Goal: Find contact information: Find contact information

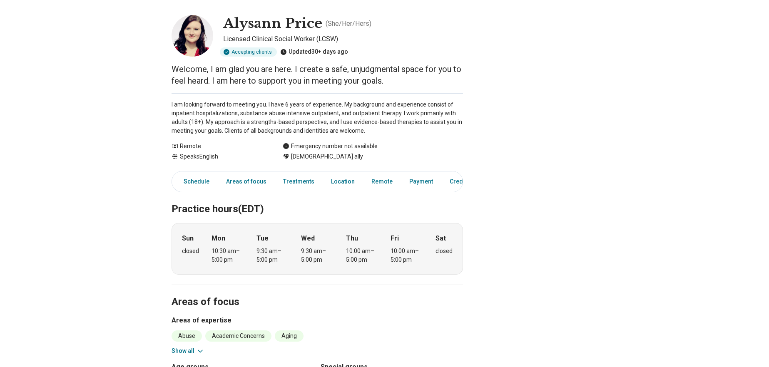
scroll to position [46, 0]
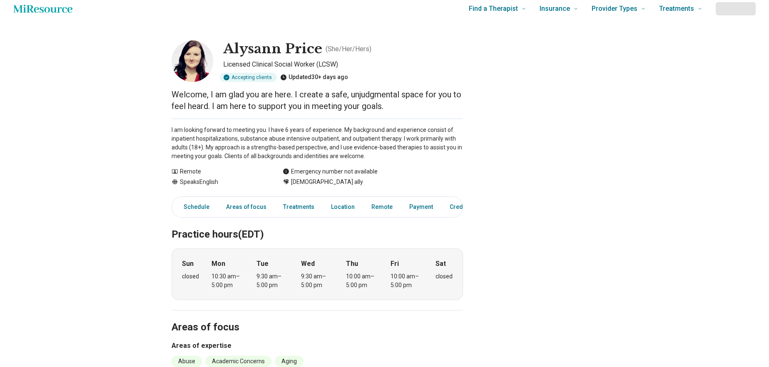
scroll to position [0, 0]
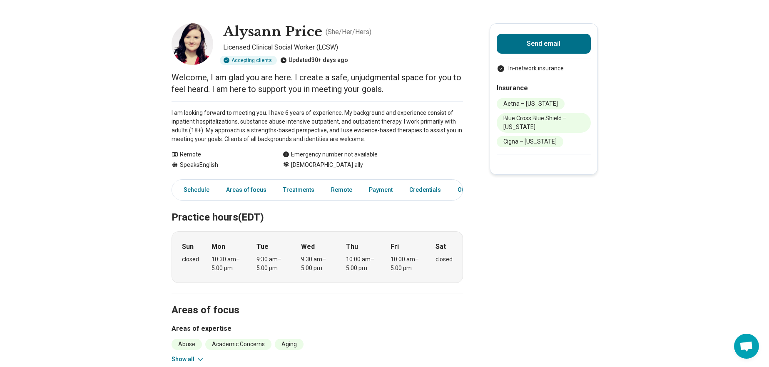
scroll to position [40, 0]
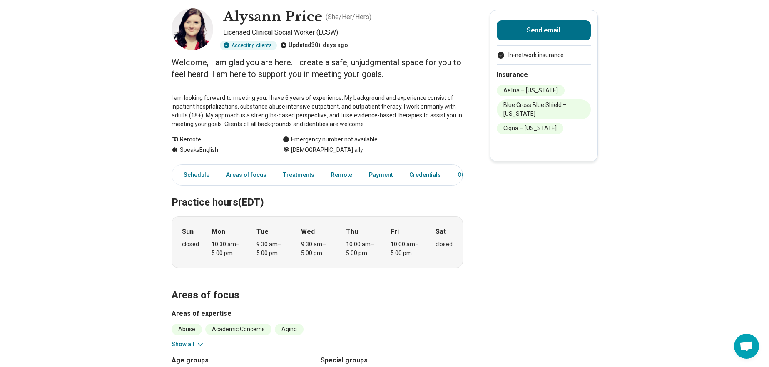
click at [221, 244] on div "10:30 am – 5:00 pm" at bounding box center [227, 248] width 32 height 17
click at [207, 176] on link "Schedule" at bounding box center [194, 175] width 41 height 17
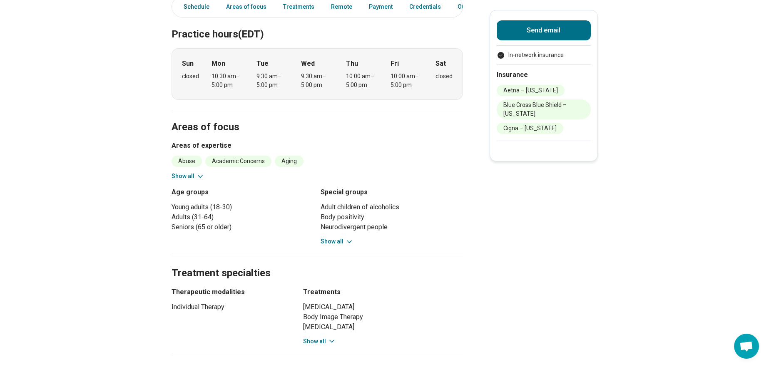
scroll to position [216, 0]
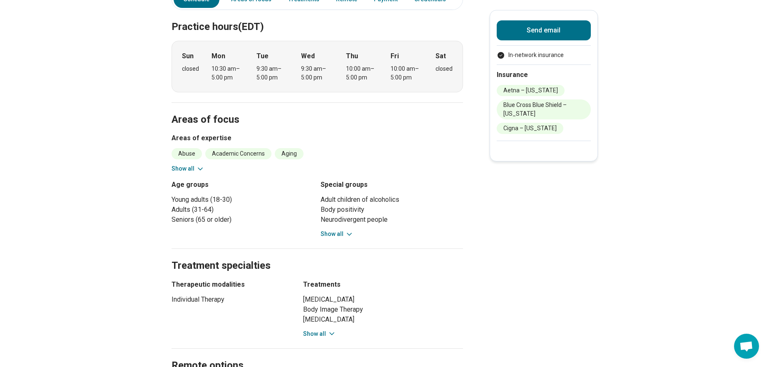
click at [427, 60] on div "Sun closed Mon 10:30 am – 5:00 pm Tue 9:30 am – 5:00 pm Wed 9:30 am – 5:00 pm T…" at bounding box center [317, 67] width 291 height 52
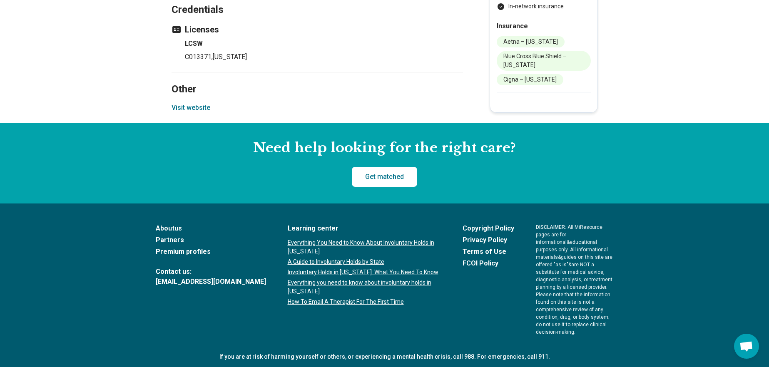
scroll to position [721, 0]
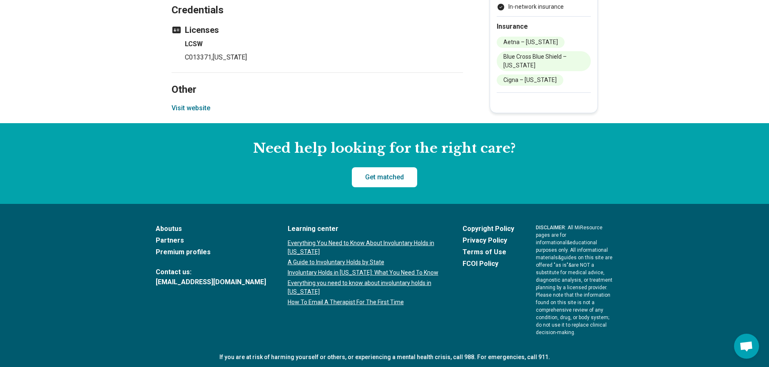
click at [178, 107] on button "Visit website" at bounding box center [191, 108] width 39 height 10
